Goal: Book appointment/travel/reservation

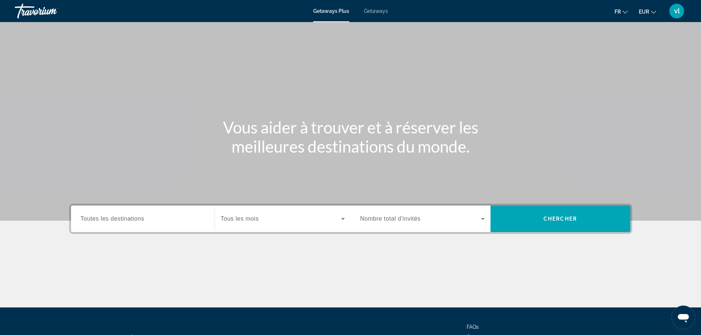
click at [376, 10] on span "Getaways" at bounding box center [376, 11] width 24 height 6
click at [107, 219] on span "Toutes les destinations" at bounding box center [113, 219] width 64 height 6
click at [107, 219] on input "Destination Toutes les destinations" at bounding box center [143, 219] width 124 height 9
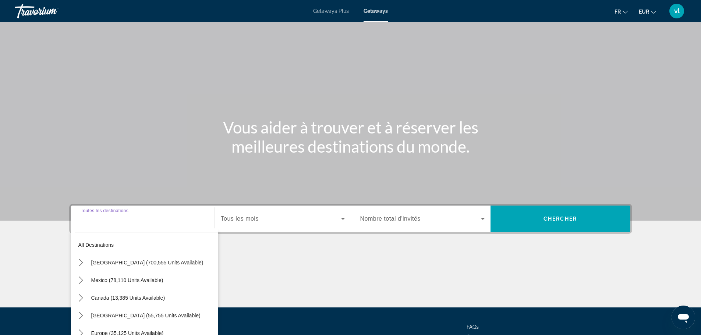
scroll to position [63, 0]
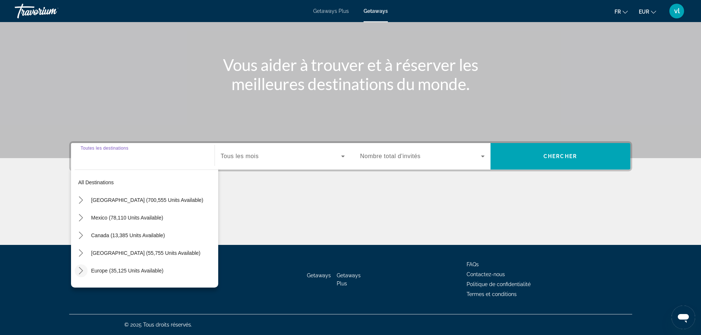
click at [80, 269] on icon "Toggle Europe (35,125 units available) submenu" at bounding box center [80, 270] width 7 height 7
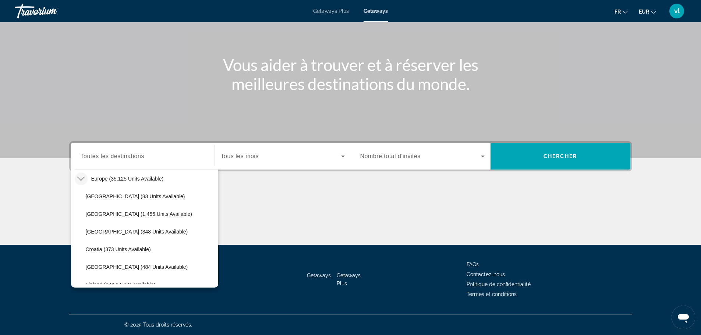
click at [341, 157] on icon "Search widget" at bounding box center [342, 156] width 9 height 9
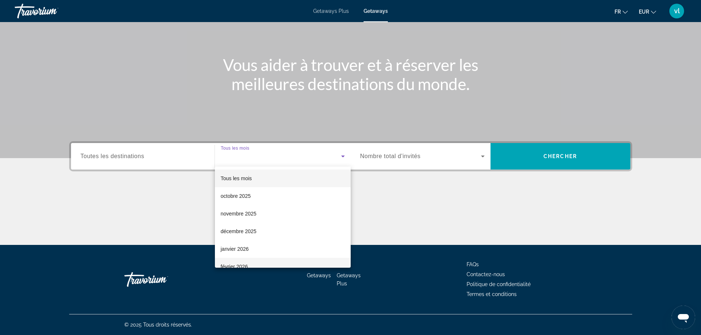
click at [247, 265] on span "février 2026" at bounding box center [234, 266] width 27 height 9
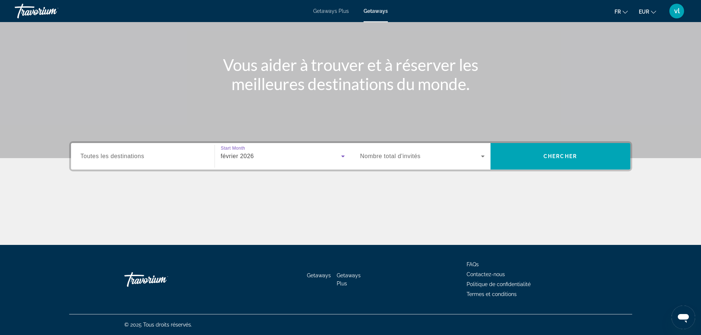
click at [481, 157] on icon "Search widget" at bounding box center [482, 156] width 9 height 9
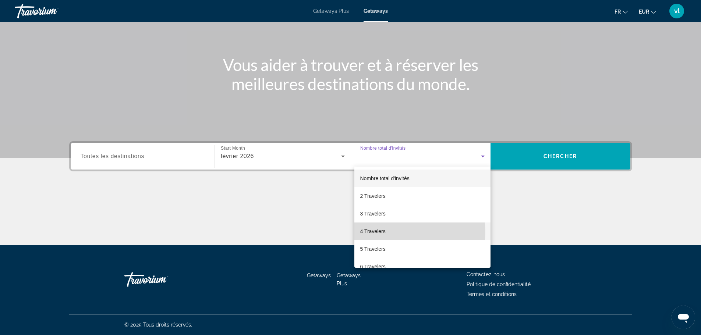
click at [402, 232] on mat-option "4 Travelers" at bounding box center [422, 232] width 136 height 18
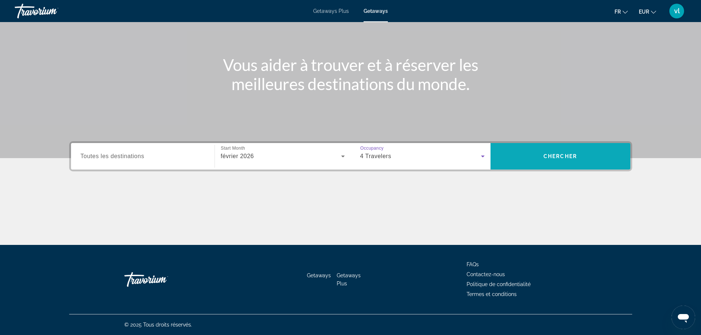
click at [541, 160] on span "Search" at bounding box center [560, 156] width 140 height 18
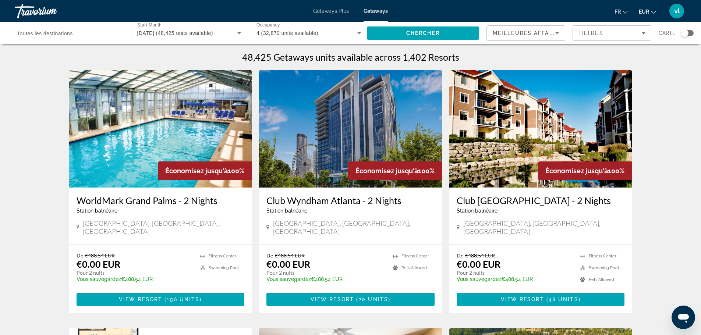
click at [77, 30] on input "Destination Toutes les destinations" at bounding box center [69, 33] width 104 height 9
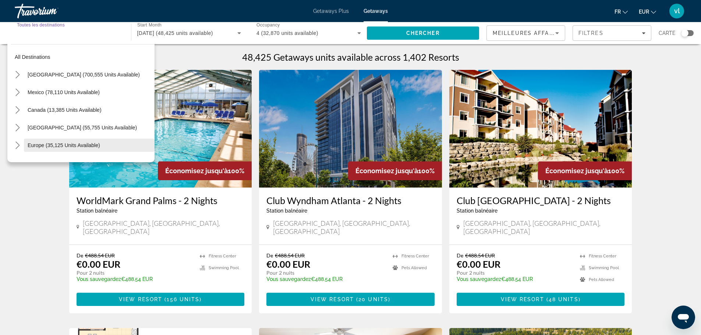
click at [30, 145] on span "Europe (35,125 units available)" at bounding box center [64, 145] width 72 height 6
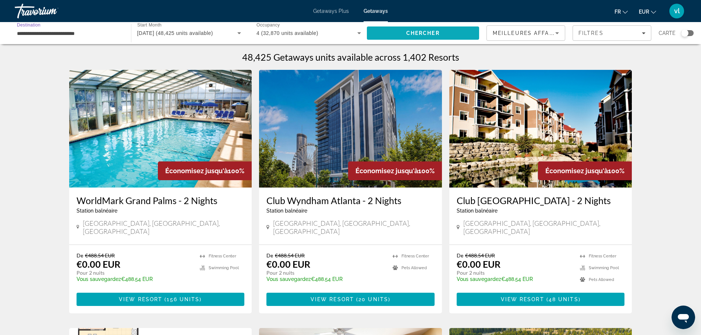
click at [443, 33] on span "Search" at bounding box center [423, 33] width 113 height 18
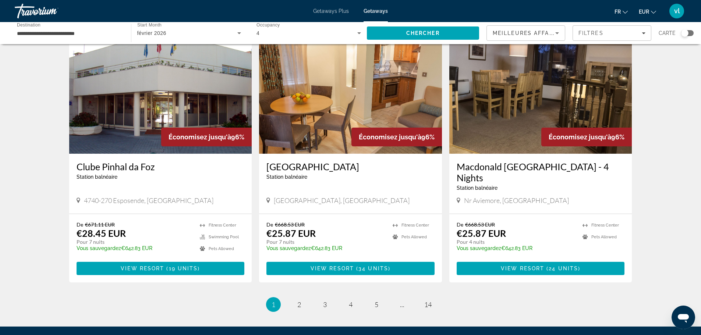
scroll to position [787, 0]
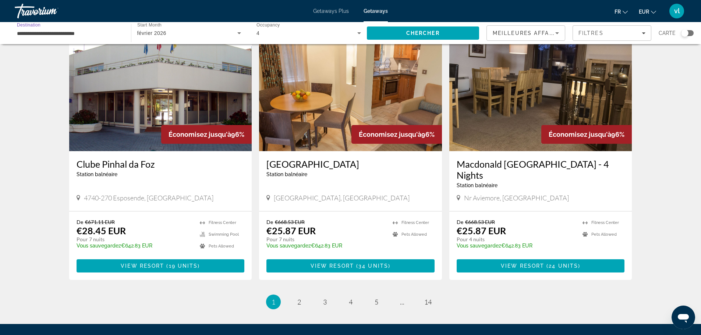
click at [46, 34] on input "**********" at bounding box center [69, 33] width 104 height 9
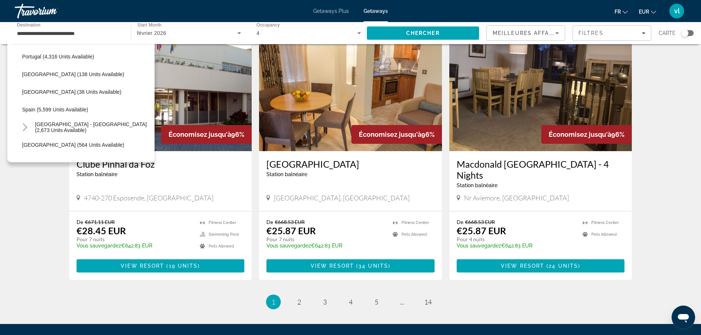
scroll to position [359, 0]
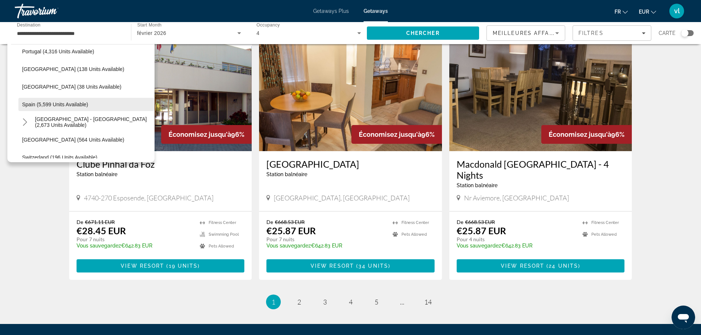
click at [26, 103] on span "Spain (5,599 units available)" at bounding box center [55, 105] width 66 height 6
type input "**********"
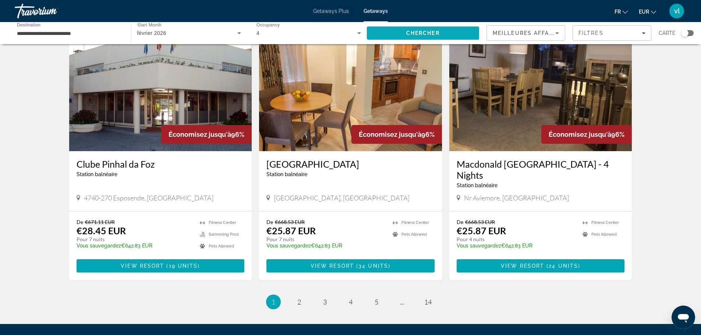
click at [413, 32] on span "Chercher" at bounding box center [422, 33] width 33 height 6
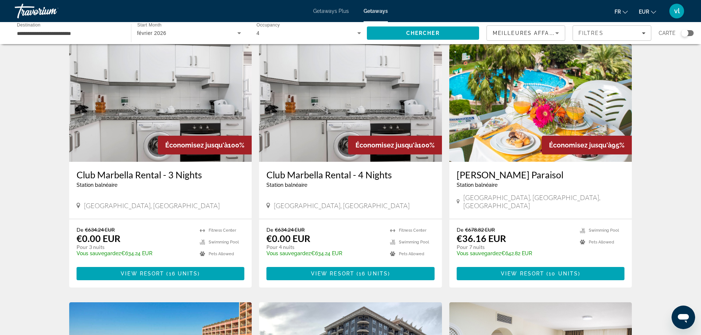
scroll to position [25, 0]
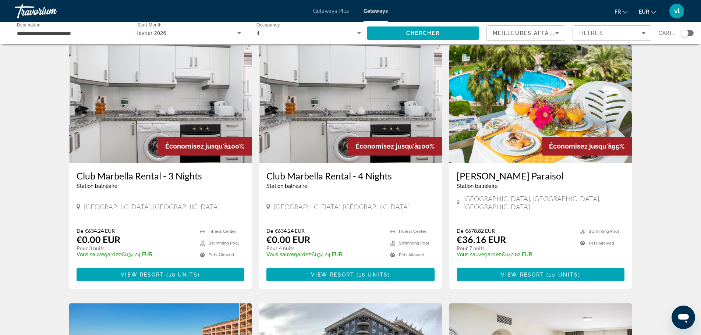
click at [490, 151] on img "Main content" at bounding box center [540, 104] width 183 height 118
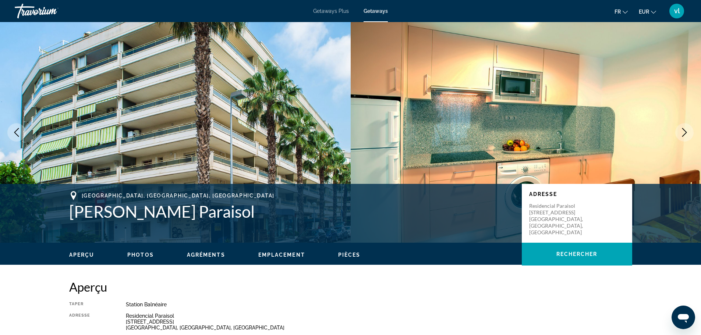
click at [682, 128] on button "Next image" at bounding box center [684, 132] width 18 height 18
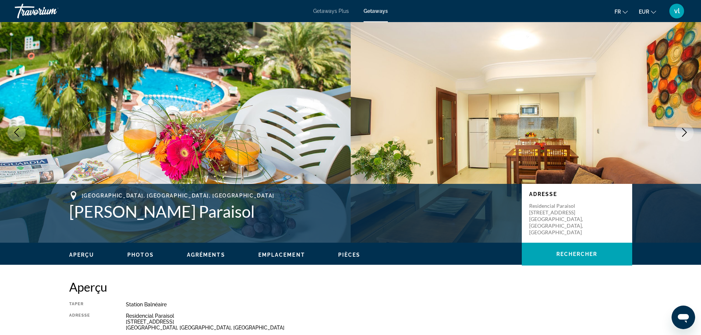
click at [682, 128] on button "Next image" at bounding box center [684, 132] width 18 height 18
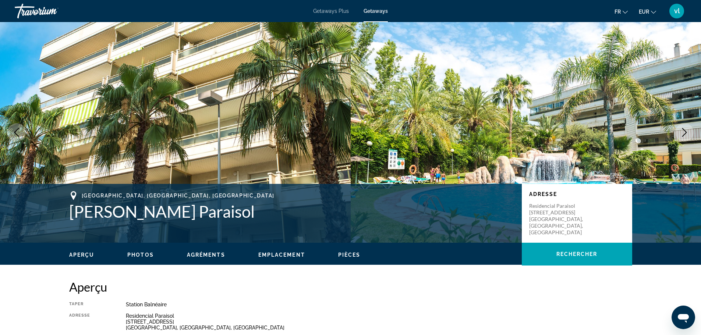
click at [682, 128] on button "Next image" at bounding box center [684, 132] width 18 height 18
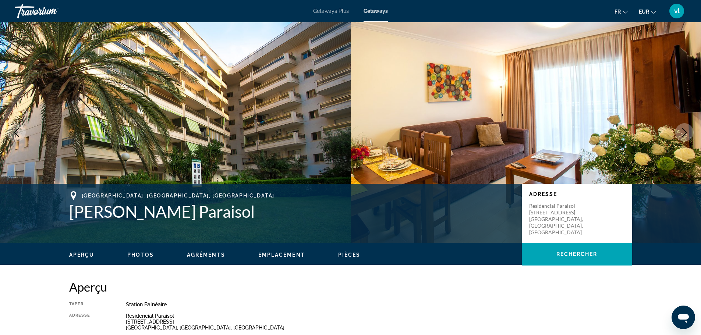
click at [682, 128] on button "Next image" at bounding box center [684, 132] width 18 height 18
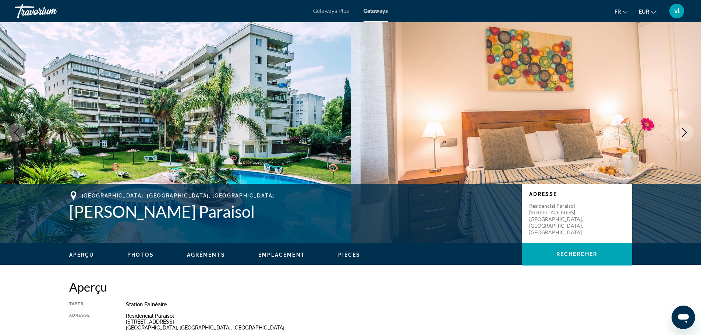
click at [682, 128] on button "Next image" at bounding box center [684, 132] width 18 height 18
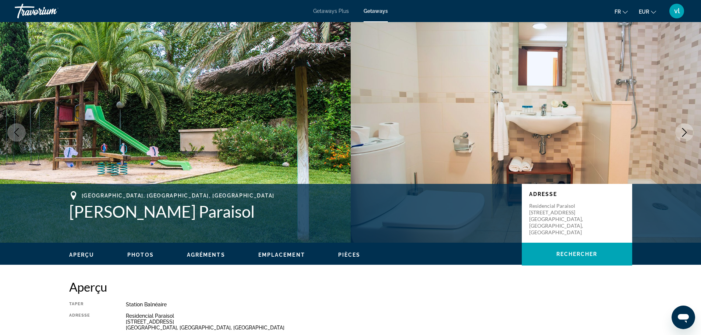
click at [682, 128] on button "Next image" at bounding box center [684, 132] width 18 height 18
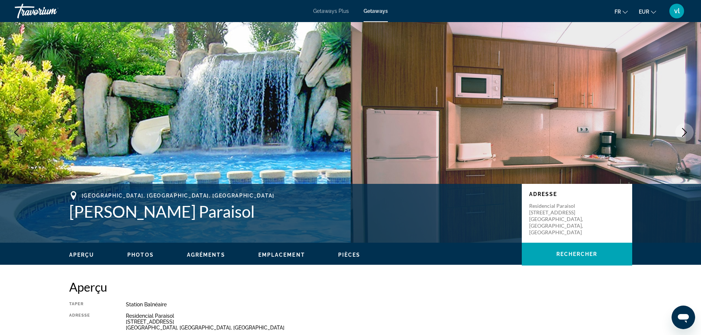
click at [682, 128] on button "Next image" at bounding box center [684, 132] width 18 height 18
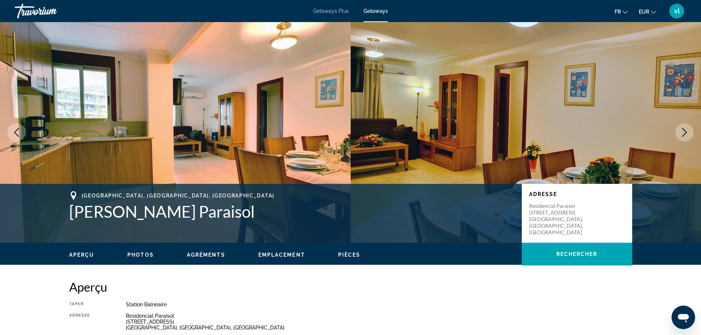
click at [682, 128] on button "Next image" at bounding box center [684, 132] width 18 height 18
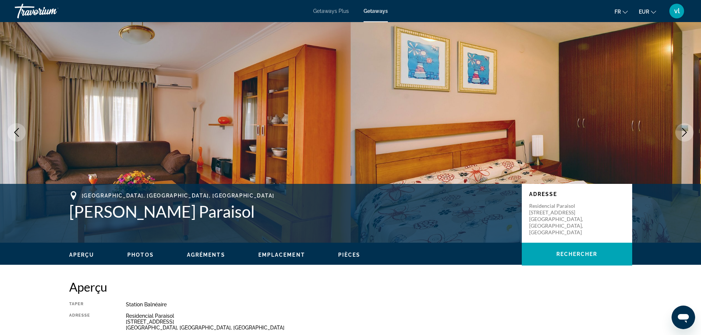
click at [682, 128] on button "Next image" at bounding box center [684, 132] width 18 height 18
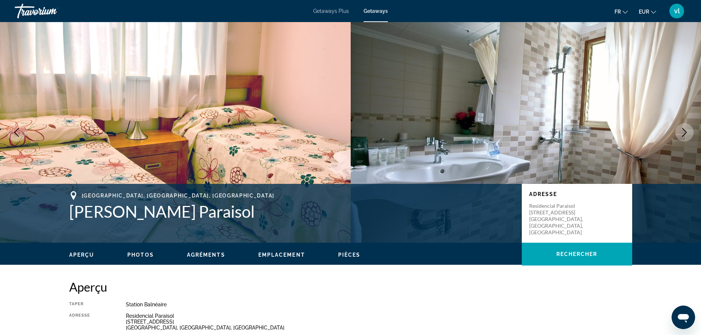
click at [682, 128] on button "Next image" at bounding box center [684, 132] width 18 height 18
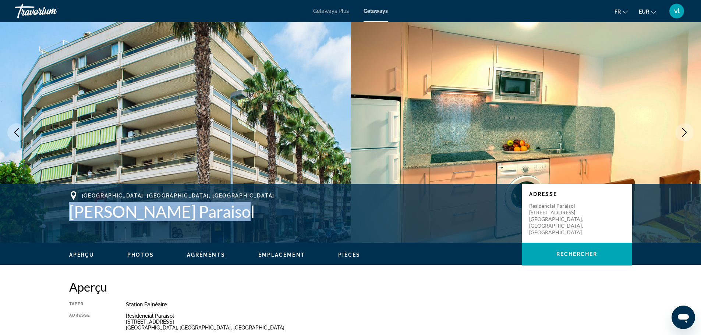
drag, startPoint x: 64, startPoint y: 210, endPoint x: 222, endPoint y: 214, distance: 157.8
click at [222, 214] on div "[GEOGRAPHIC_DATA], [GEOGRAPHIC_DATA], [GEOGRAPHIC_DATA] [GEOGRAPHIC_DATA][PERSO…" at bounding box center [350, 213] width 592 height 44
click at [206, 213] on h1 "[PERSON_NAME] Paraisol" at bounding box center [291, 211] width 445 height 19
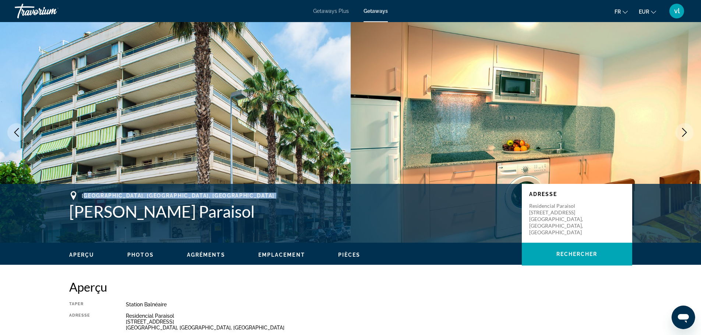
drag, startPoint x: 65, startPoint y: 210, endPoint x: 86, endPoint y: 194, distance: 26.4
click at [86, 194] on div "[GEOGRAPHIC_DATA], [GEOGRAPHIC_DATA], [GEOGRAPHIC_DATA] [GEOGRAPHIC_DATA][PERSO…" at bounding box center [350, 213] width 592 height 44
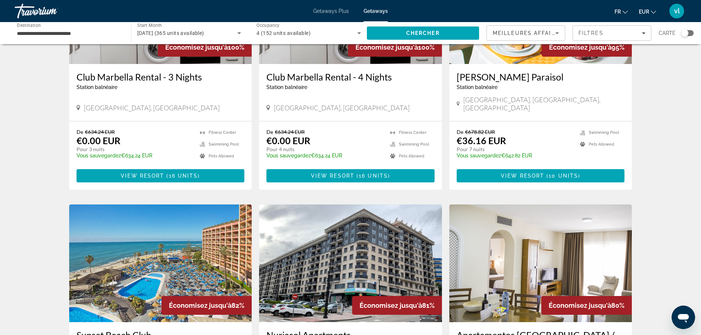
scroll to position [114, 0]
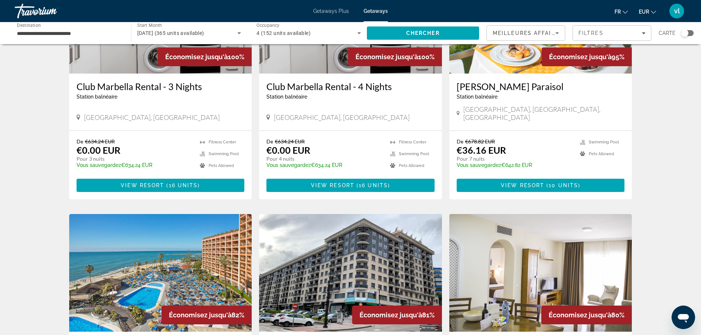
click at [25, 31] on input "**********" at bounding box center [69, 33] width 104 height 9
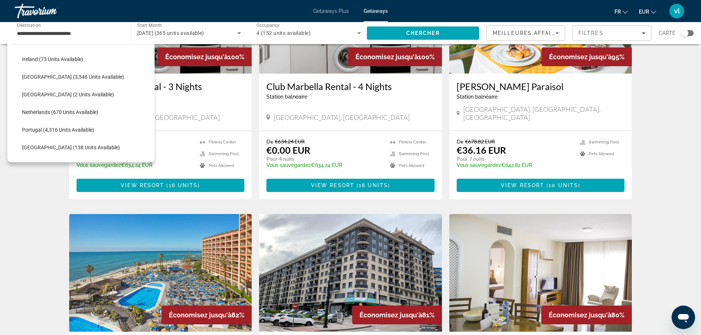
scroll to position [278, 0]
click at [39, 96] on span "[GEOGRAPHIC_DATA] (2 units available)" at bounding box center [68, 97] width 92 height 6
type input "**********"
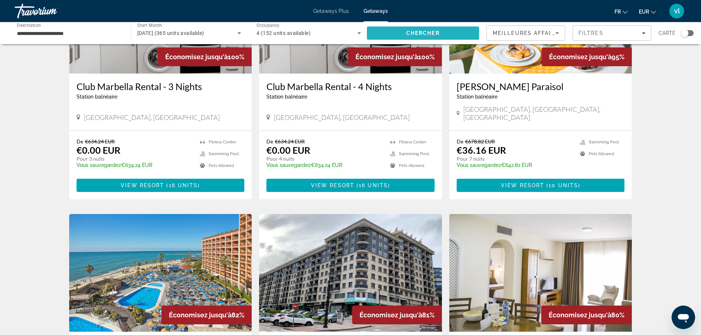
click at [448, 34] on span "Search" at bounding box center [423, 33] width 113 height 18
